Goal: Task Accomplishment & Management: Manage account settings

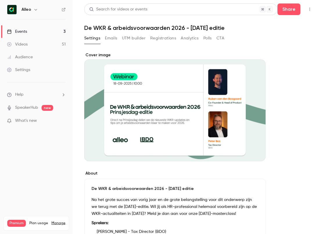
scroll to position [34, 0]
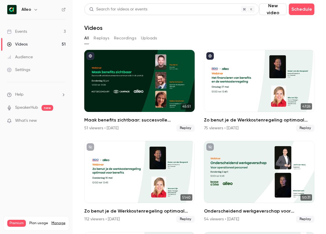
click at [52, 31] on link "Events 3" at bounding box center [36, 31] width 73 height 13
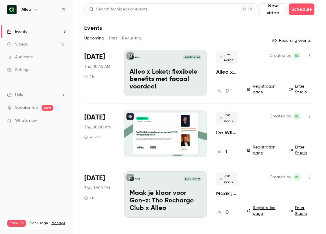
click at [222, 131] on p "De WKR & arbeidsvoorwaarden 2026 - Prinsjesdag editie" at bounding box center [226, 132] width 21 height 7
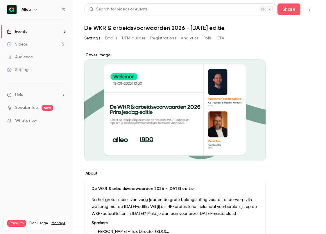
drag, startPoint x: 114, startPoint y: 38, endPoint x: 134, endPoint y: 45, distance: 20.7
click at [134, 45] on div "Settings Emails UTM builder Registrations Analytics Polls CTA" at bounding box center [154, 40] width 140 height 12
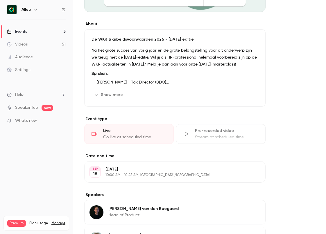
click at [96, 96] on icon "button" at bounding box center [96, 94] width 3 height 1
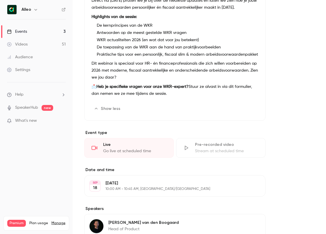
click at [159, 96] on p "📩 Heb je specifieke vragen voor onze WKR-expert? Stuur ze alvast in via dit for…" at bounding box center [174, 90] width 167 height 14
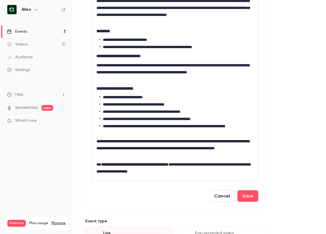
scroll to position [234, 0]
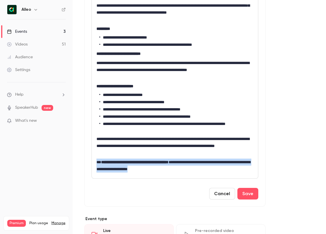
drag, startPoint x: 194, startPoint y: 170, endPoint x: 95, endPoint y: 164, distance: 98.6
click at [95, 164] on div "**********" at bounding box center [175, 85] width 166 height 187
click at [251, 190] on button "Save" at bounding box center [247, 194] width 21 height 12
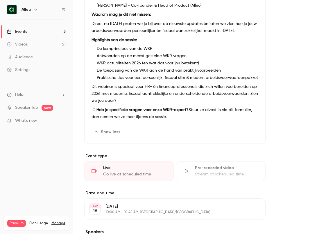
click at [46, 31] on link "Events 3" at bounding box center [36, 31] width 73 height 13
